Goal: Task Accomplishment & Management: Manage account settings

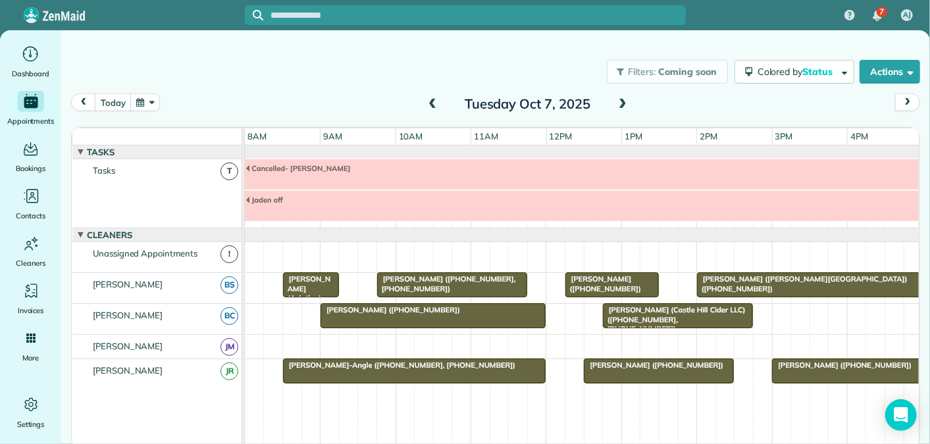
click at [434, 103] on span at bounding box center [432, 105] width 14 height 12
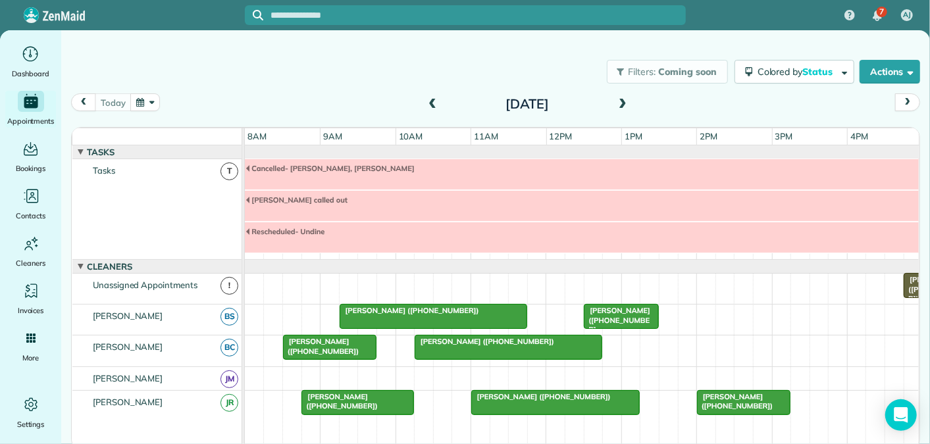
click at [623, 102] on span at bounding box center [622, 105] width 14 height 12
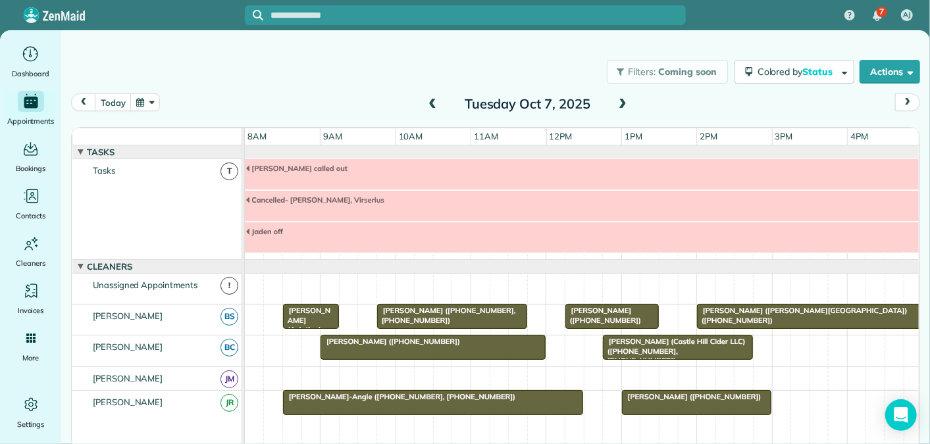
click at [618, 106] on span at bounding box center [622, 105] width 14 height 12
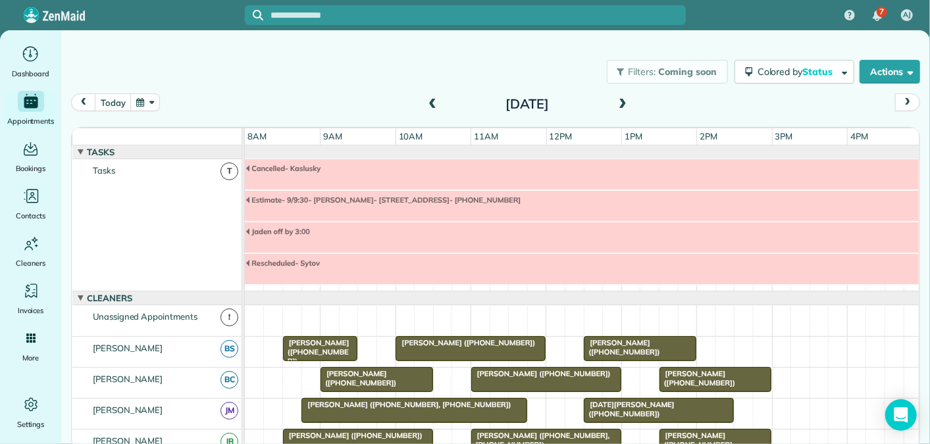
click at [623, 105] on span at bounding box center [622, 105] width 14 height 12
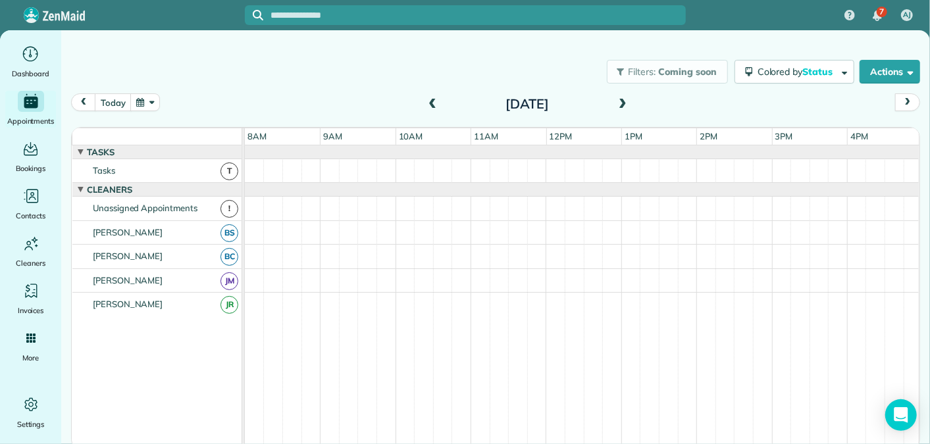
scroll to position [14, 0]
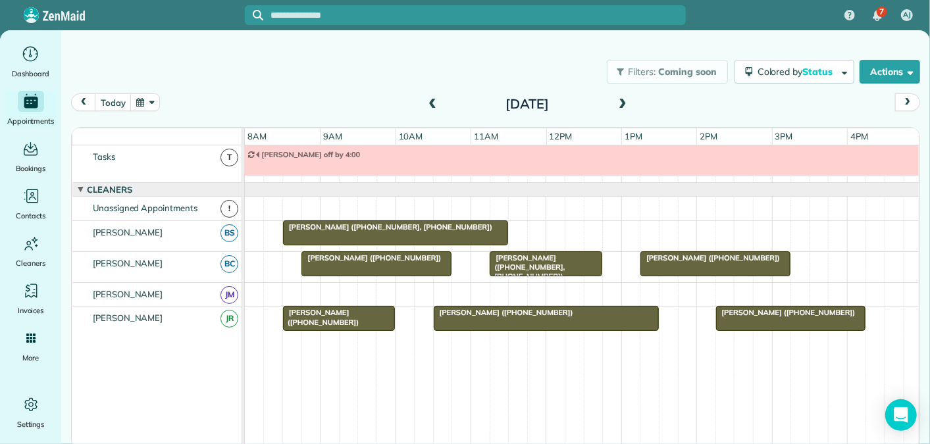
click at [622, 102] on span at bounding box center [622, 105] width 14 height 12
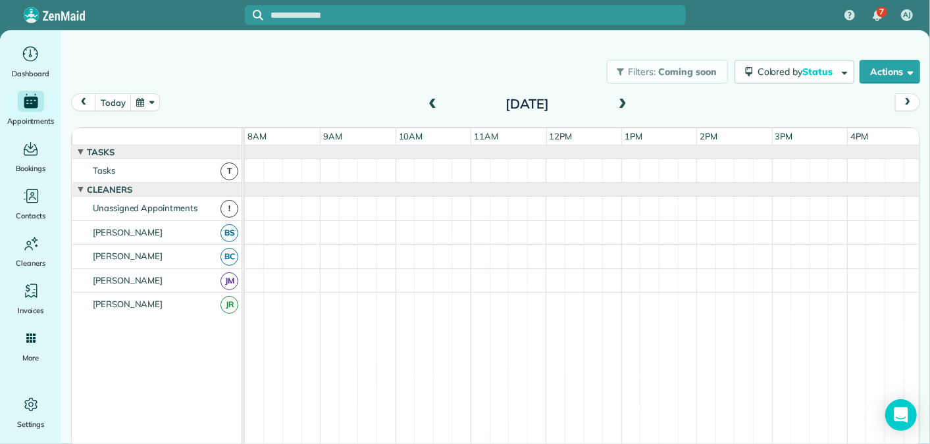
scroll to position [45, 0]
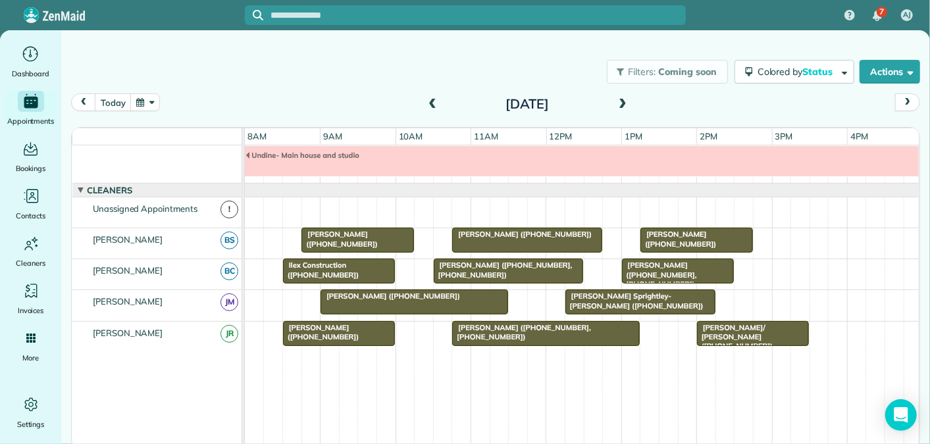
click at [434, 103] on span at bounding box center [432, 105] width 14 height 12
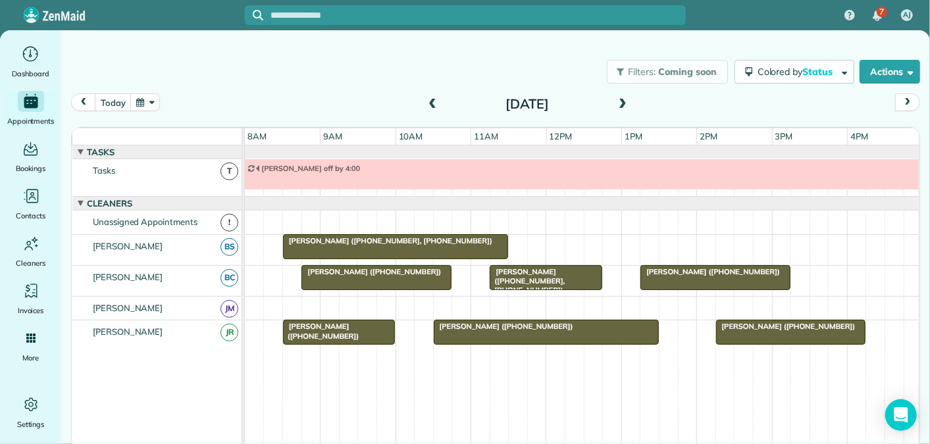
scroll to position [14, 0]
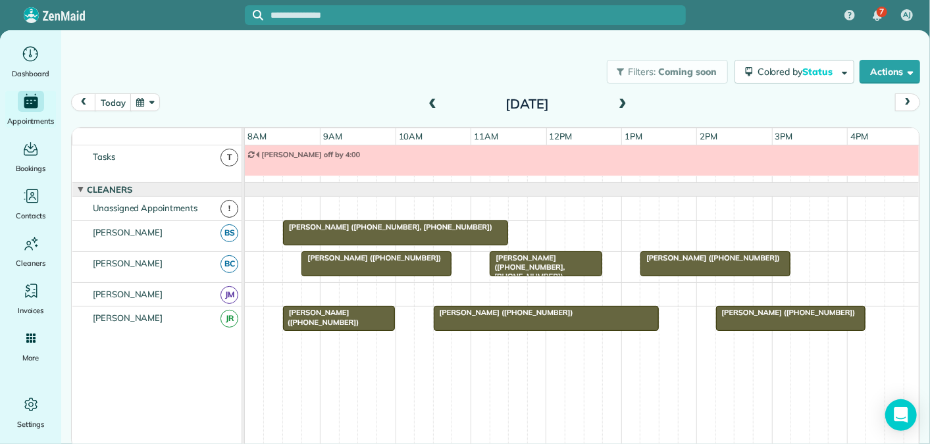
click at [432, 103] on span at bounding box center [432, 105] width 14 height 12
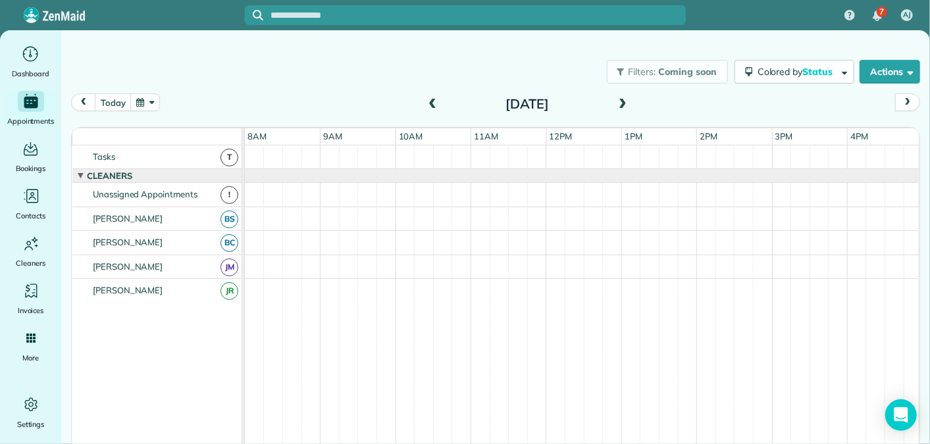
scroll to position [109, 0]
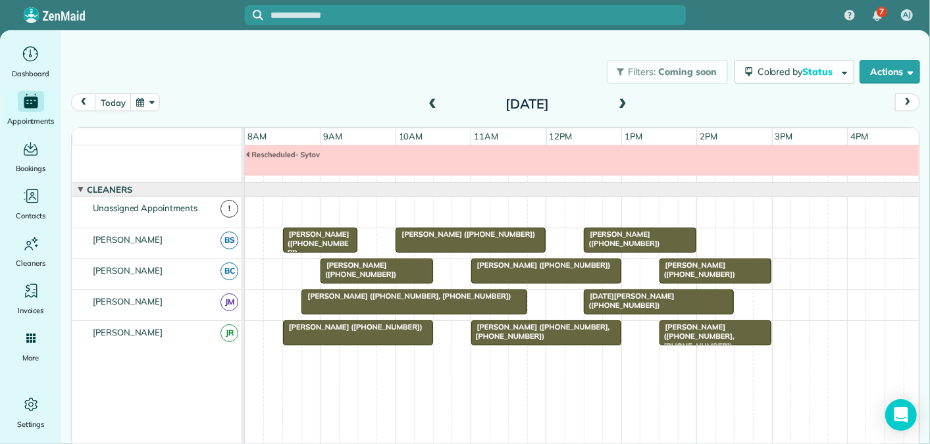
click at [432, 103] on span at bounding box center [432, 105] width 14 height 12
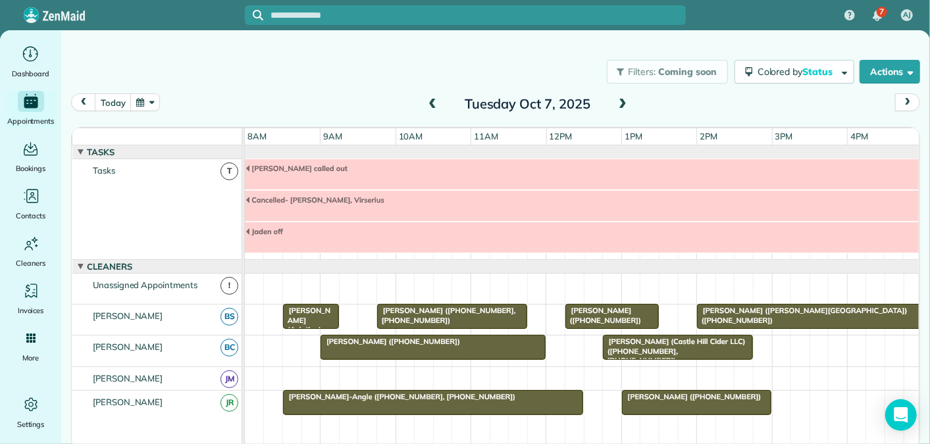
scroll to position [77, 0]
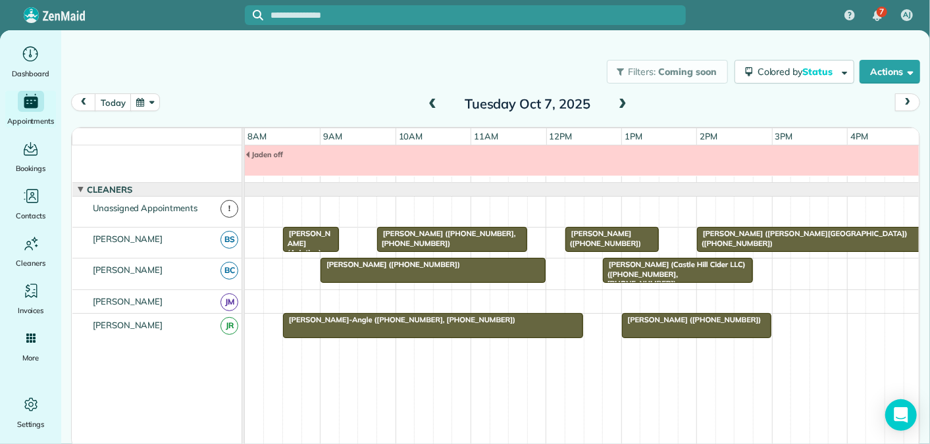
click at [432, 103] on span at bounding box center [432, 105] width 14 height 12
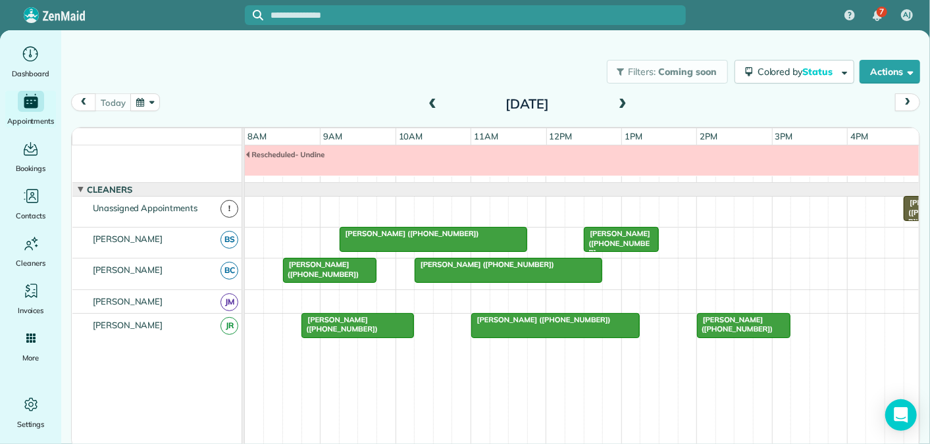
scroll to position [0, 0]
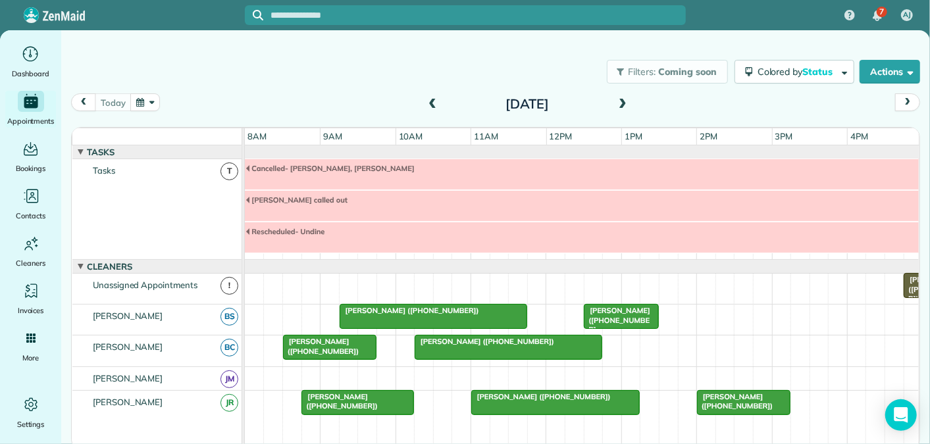
click at [624, 103] on span at bounding box center [622, 105] width 14 height 12
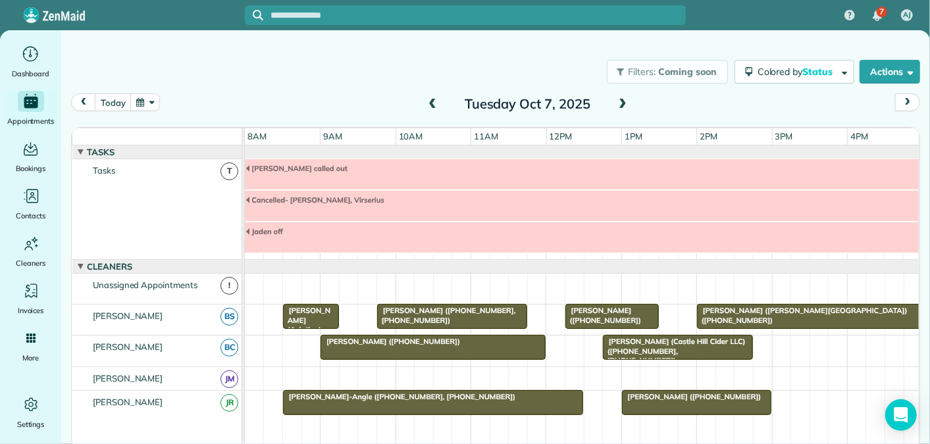
click at [619, 101] on span at bounding box center [622, 105] width 14 height 12
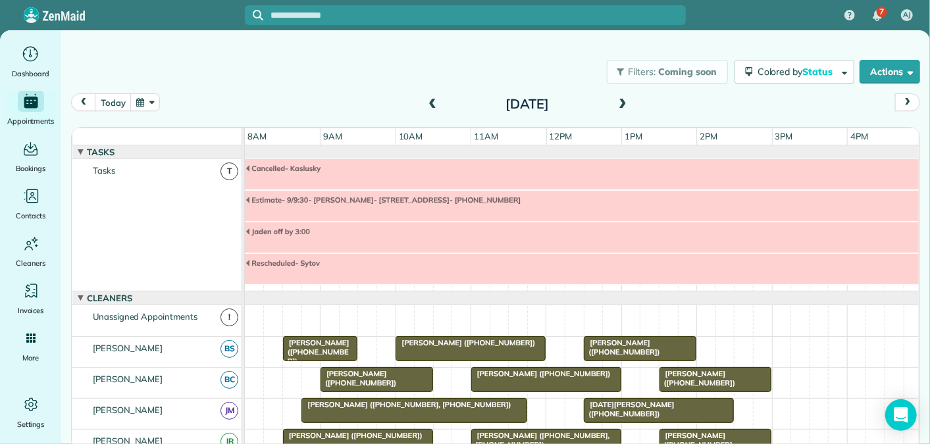
click at [430, 104] on span at bounding box center [432, 105] width 14 height 12
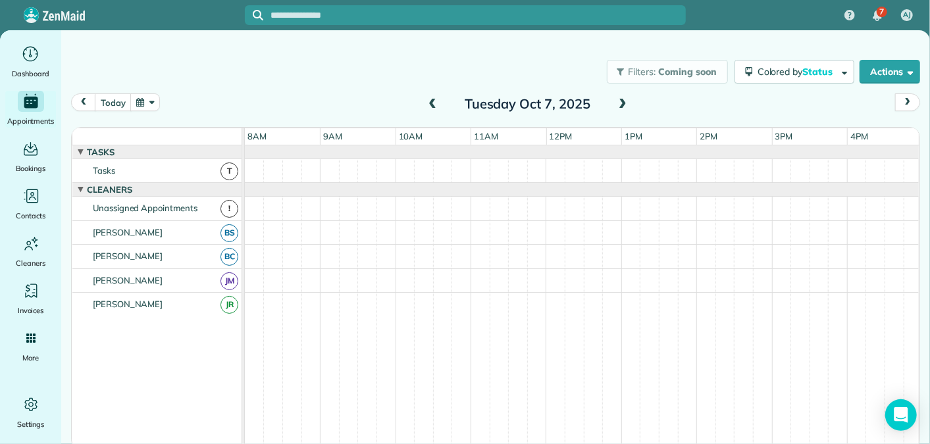
scroll to position [77, 0]
